Goal: Ask a question: Seek information or help from site administrators or community

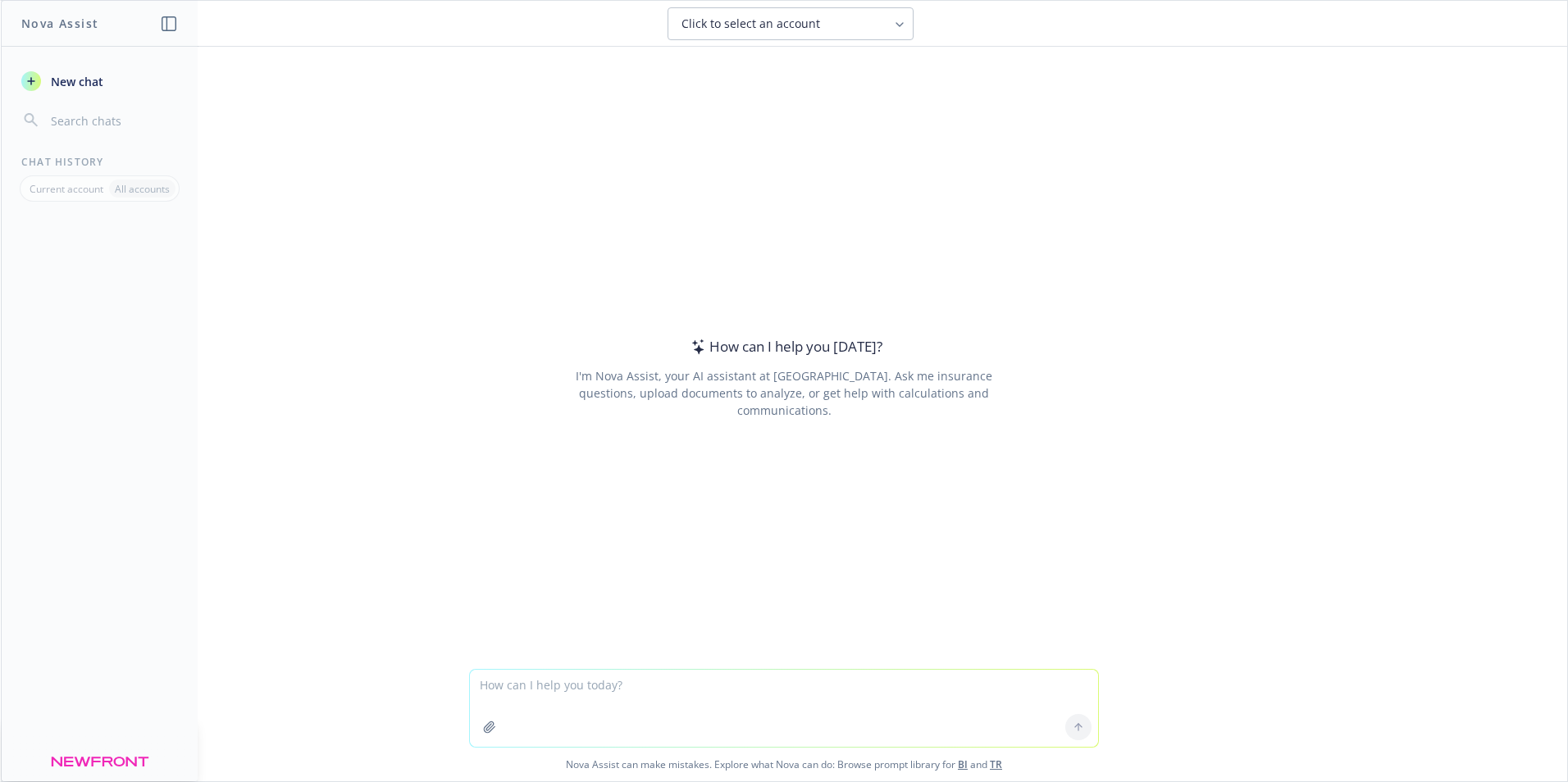
click at [549, 685] on textarea at bounding box center [784, 708] width 628 height 77
type textarea "What type of entity is a Public Benefits Corporation"
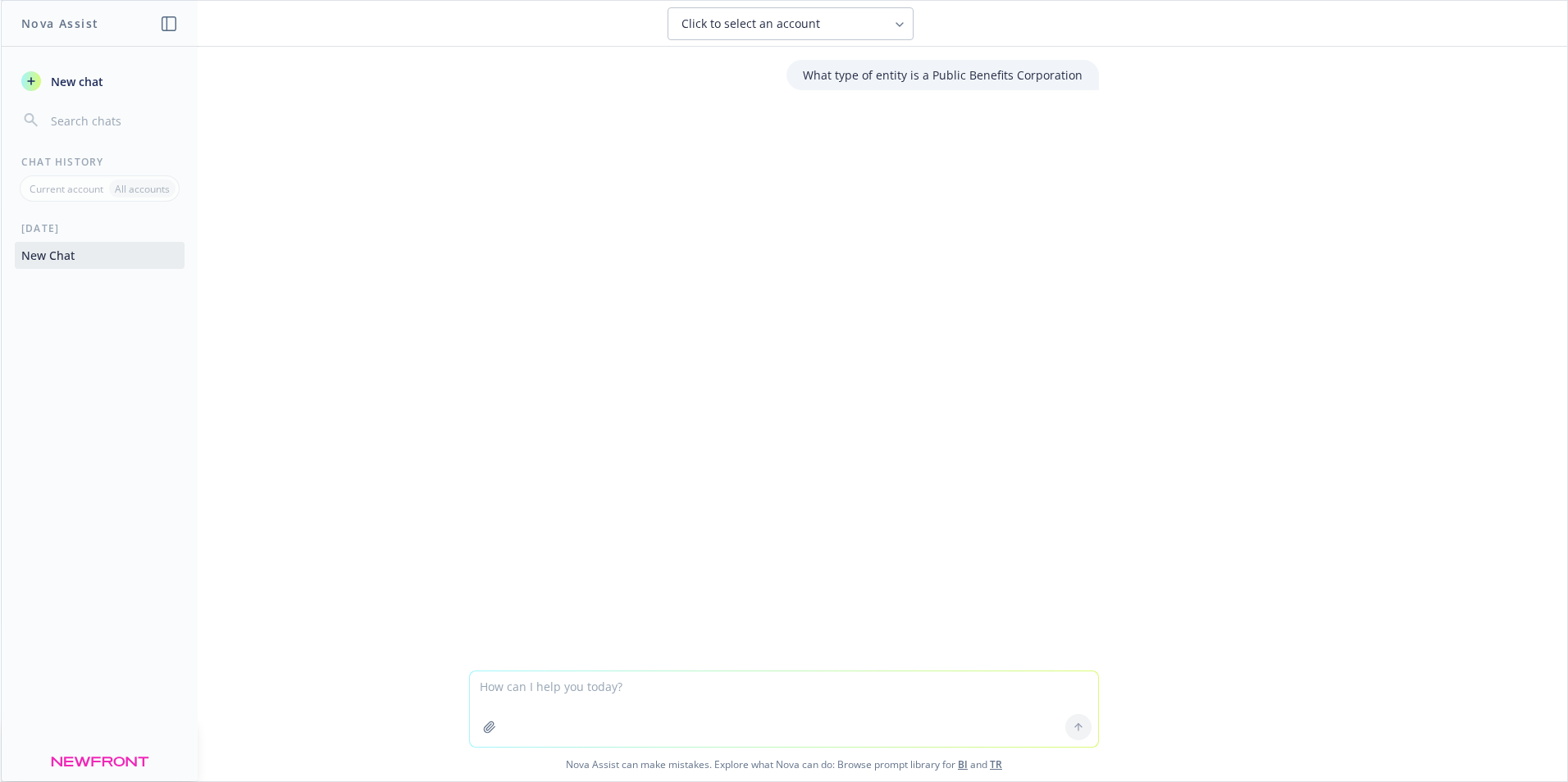
click at [810, 117] on div at bounding box center [784, 120] width 1540 height 19
drag, startPoint x: 518, startPoint y: 162, endPoint x: 526, endPoint y: 175, distance: 15.3
click at [523, 164] on div "What type of entity is a Public Benefits Corporation" at bounding box center [784, 358] width 1566 height 624
click at [523, 685] on textarea at bounding box center [784, 709] width 628 height 76
click at [1073, 727] on icon at bounding box center [1078, 727] width 11 height 11
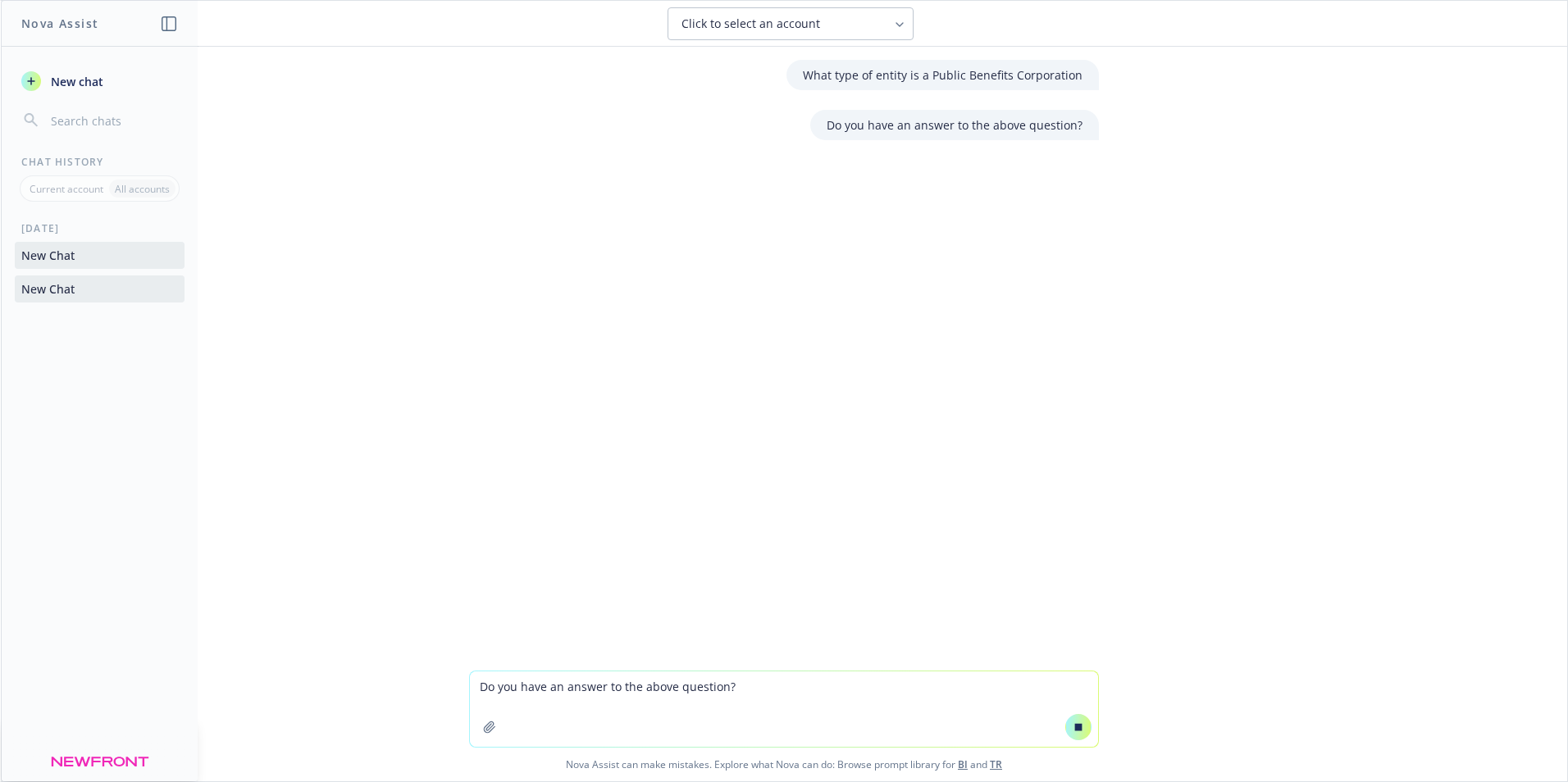
click at [534, 684] on textarea "Do you have an answer to the above question?" at bounding box center [784, 709] width 628 height 76
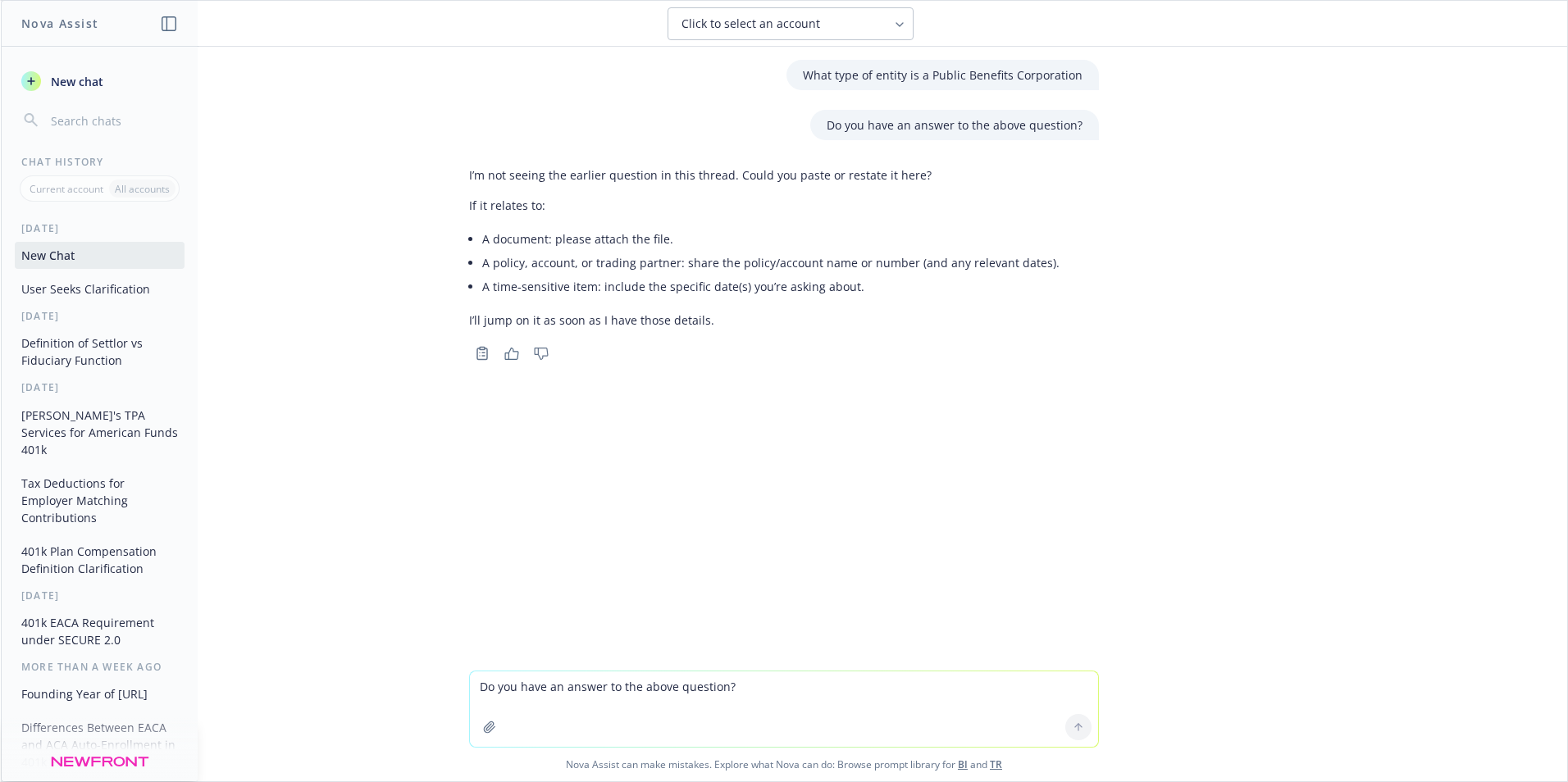
click at [804, 77] on p "What type of entity is a Public Benefits Corporation" at bounding box center [942, 75] width 280 height 18
drag, startPoint x: 808, startPoint y: 76, endPoint x: 1102, endPoint y: 85, distance: 294.1
click at [1102, 85] on div "What type of entity is a Public Benefits Corporation" at bounding box center [783, 75] width 656 height 30
copy p "What type of entity is a Public Benefits Corporation"
click at [584, 691] on textarea "Do you have an answer to the above question?" at bounding box center [784, 709] width 628 height 76
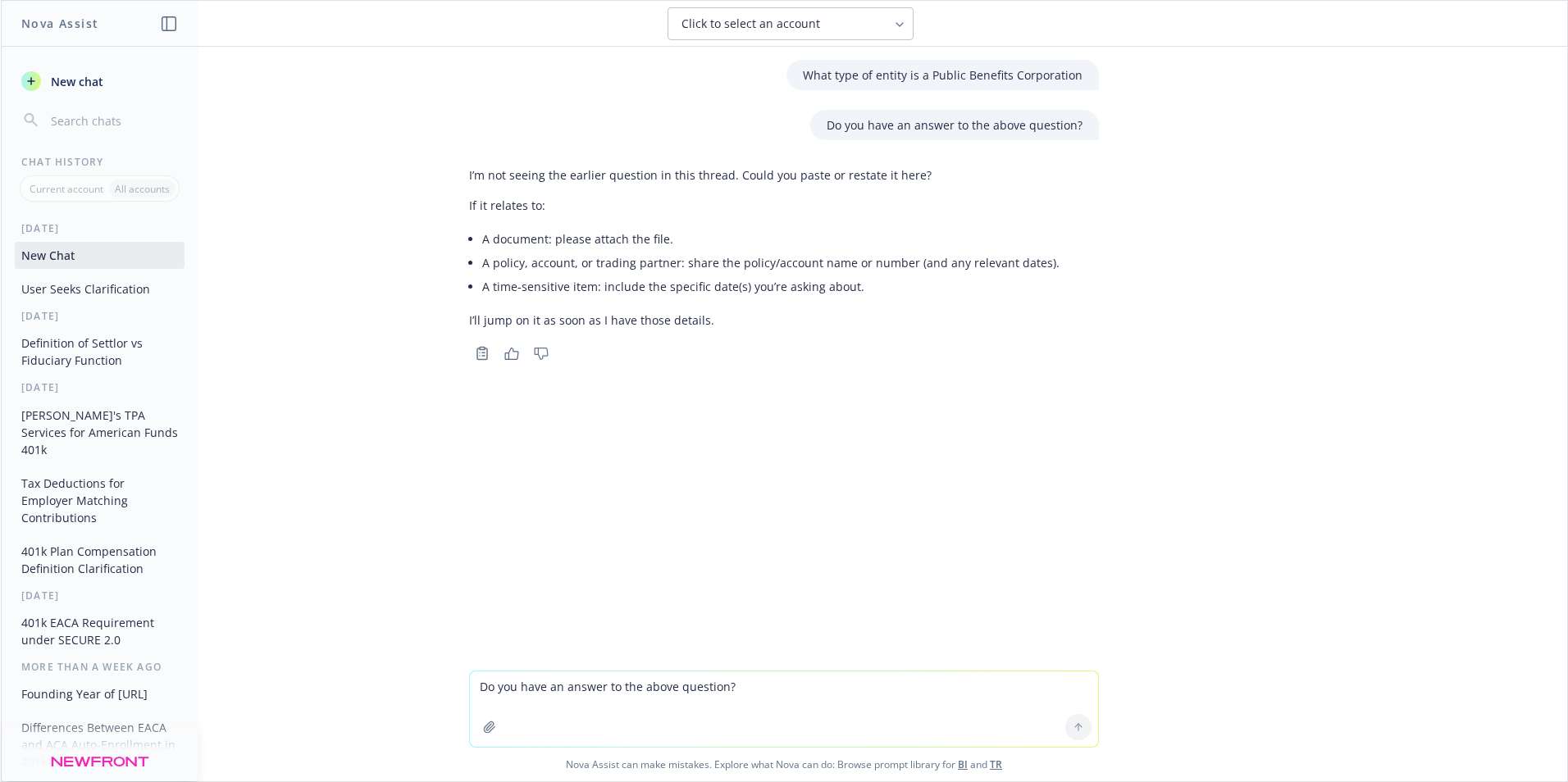
paste textarea "What type of entity is a Public Benefits Corporation"
click at [765, 687] on textarea "What type of entity is a Public Benefits Corporation" at bounding box center [784, 708] width 628 height 77
type textarea "What type of entity is a Public Benefits Corporation?"
click at [1073, 726] on icon at bounding box center [1078, 727] width 11 height 11
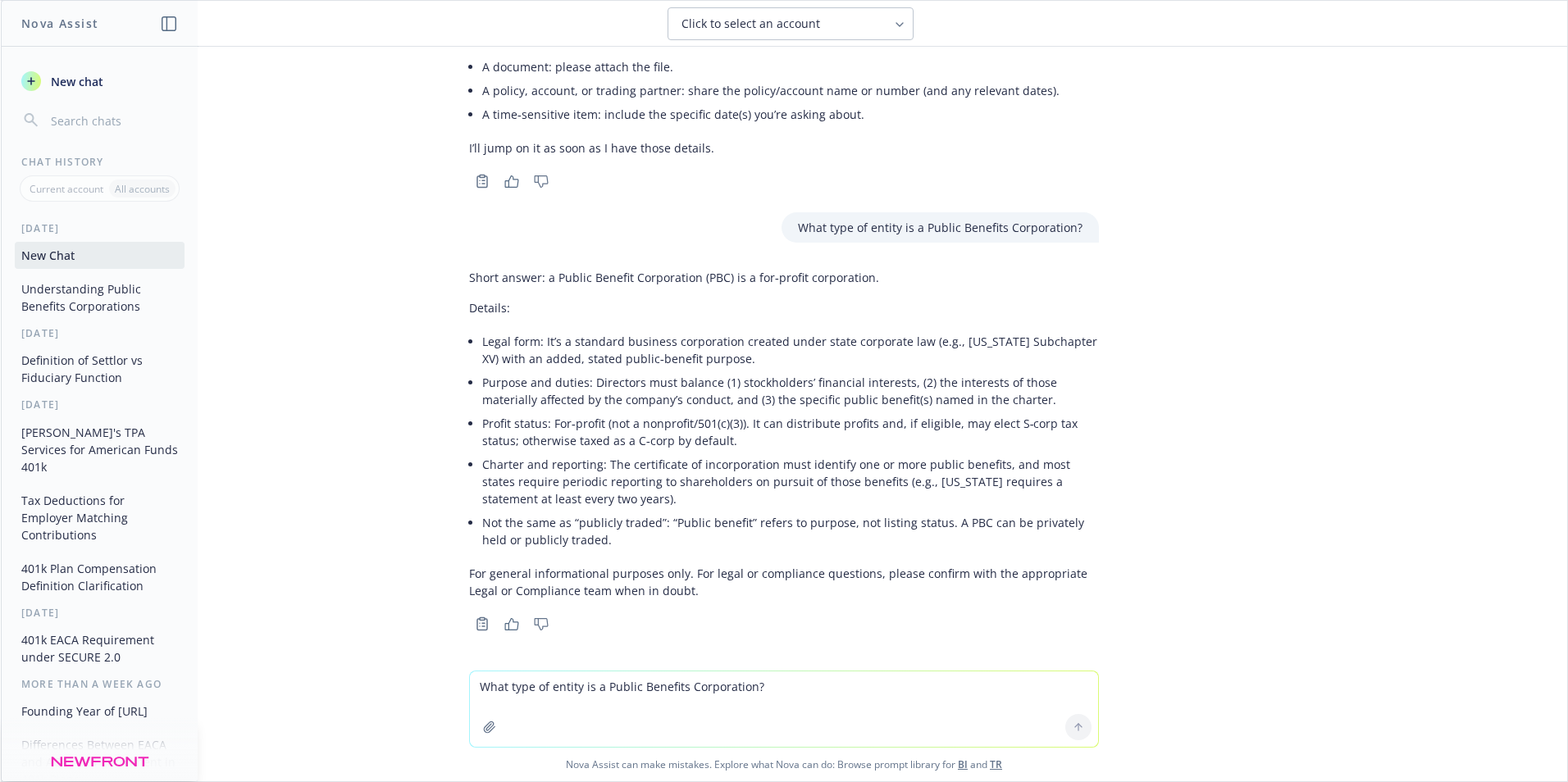
scroll to position [176, 0]
